Goal: Find specific page/section: Find specific page/section

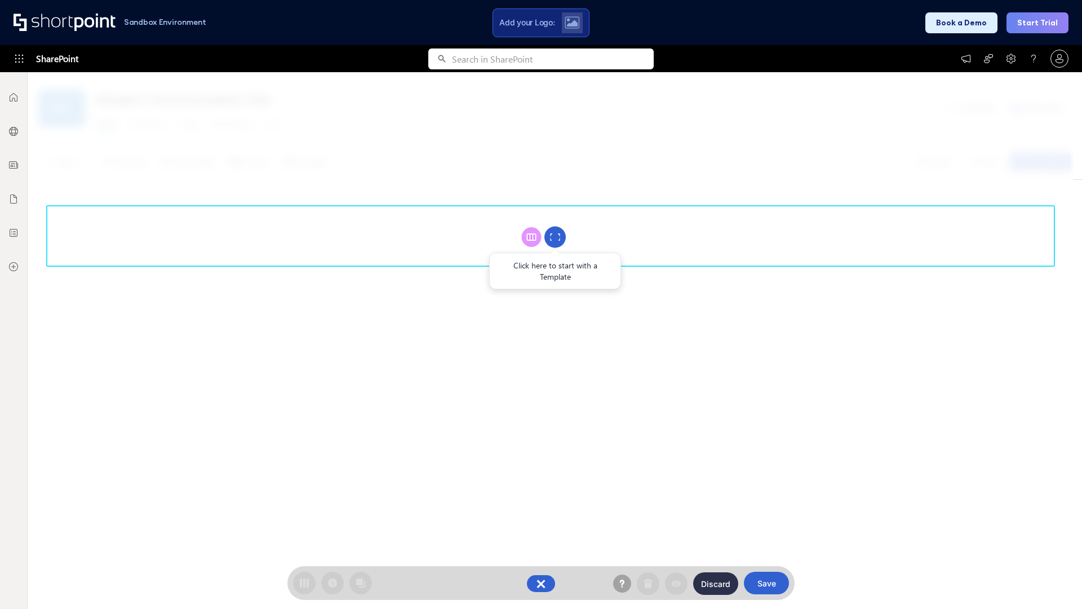
click at [555, 237] on circle at bounding box center [554, 237] width 21 height 21
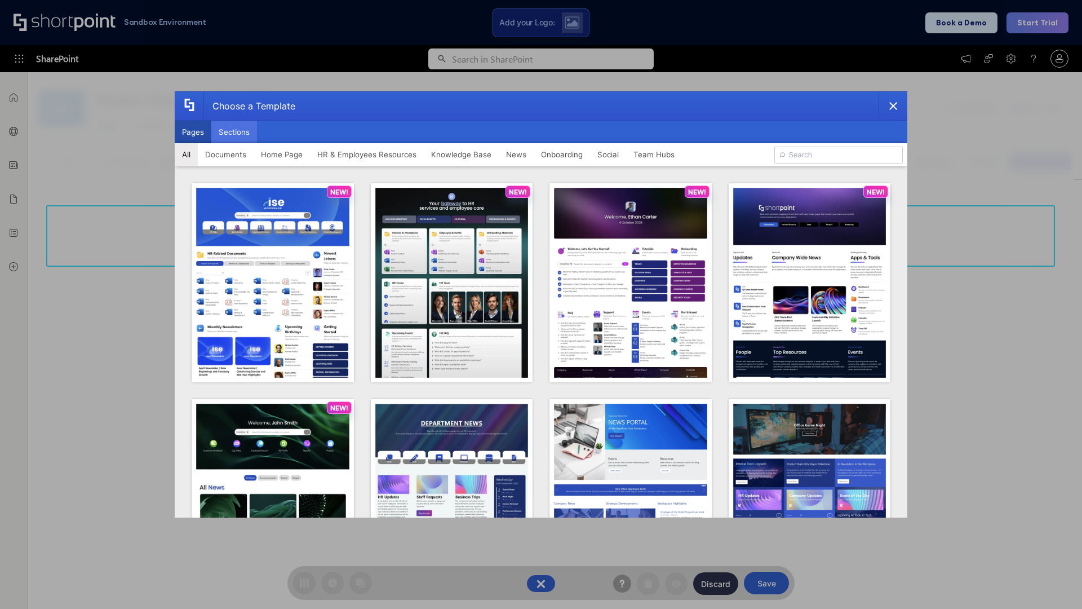
click at [234, 132] on button "Sections" at bounding box center [234, 132] width 46 height 23
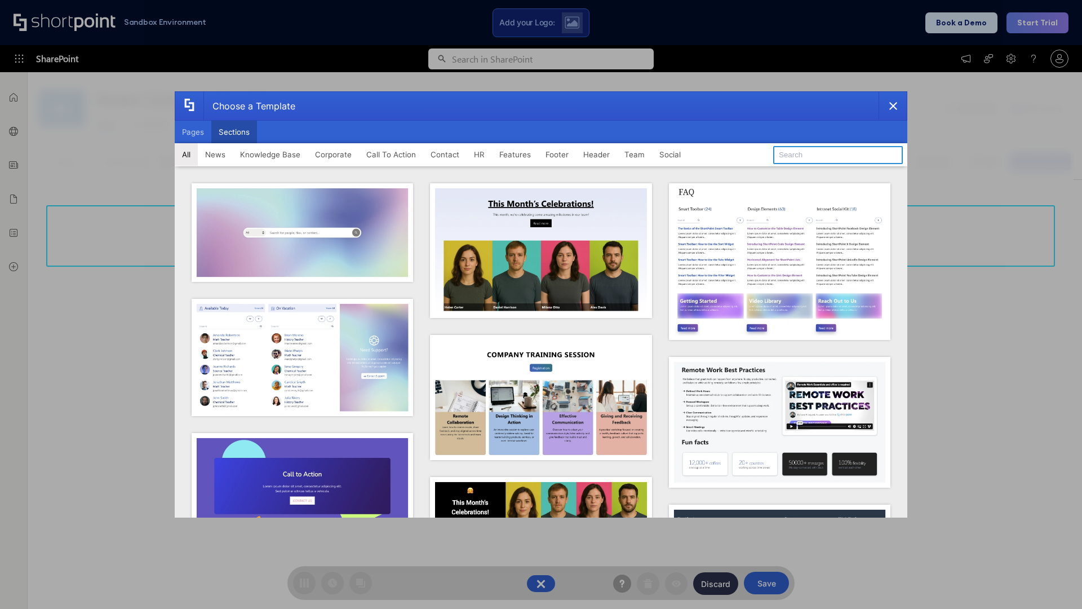
type input "Service Block 1"
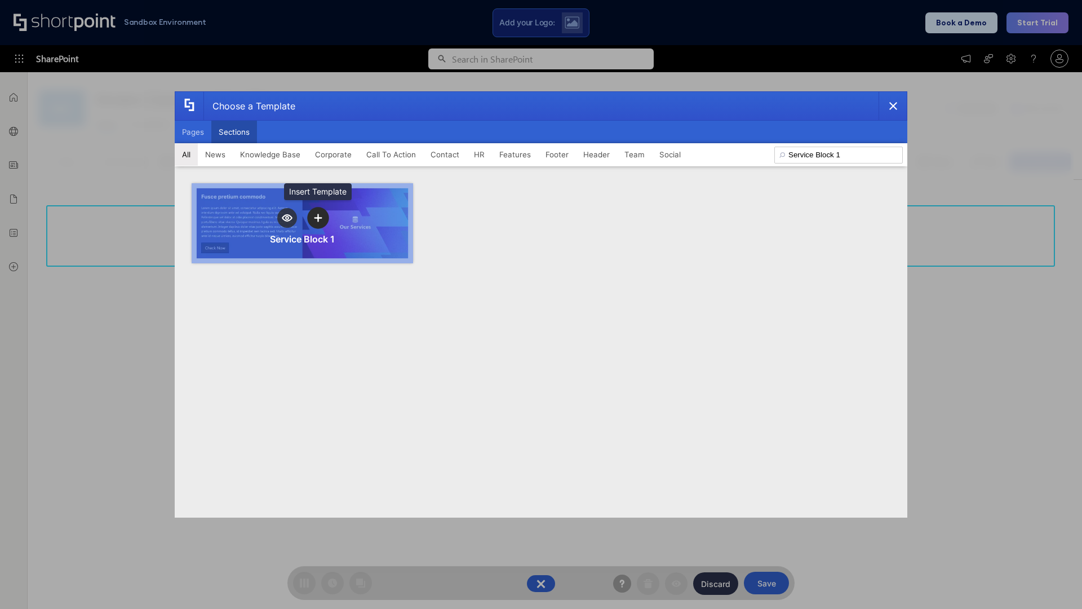
click at [318, 218] on icon "template selector" at bounding box center [318, 218] width 8 height 8
